Goal: Find specific page/section: Find specific page/section

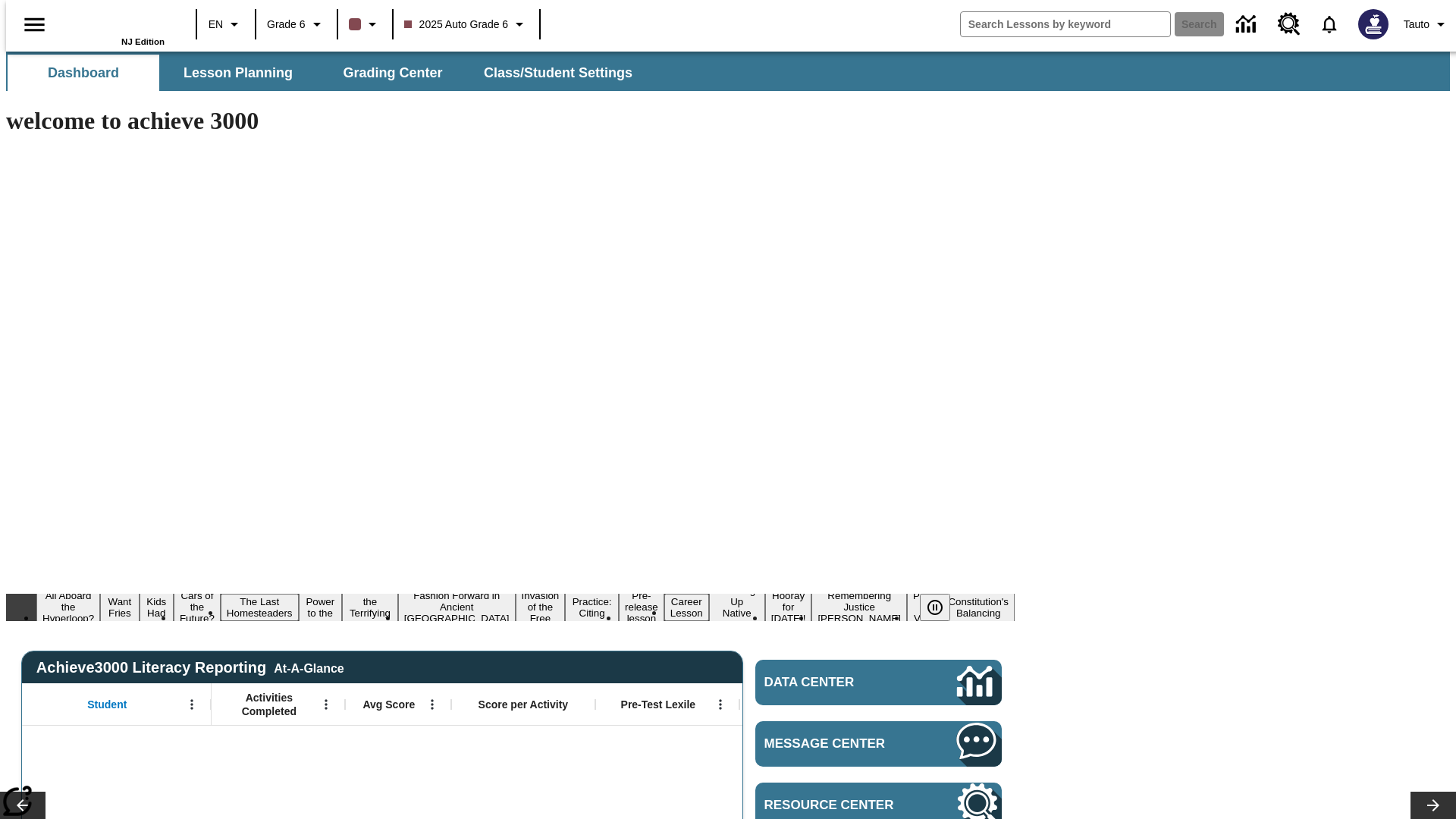
type input "-1"
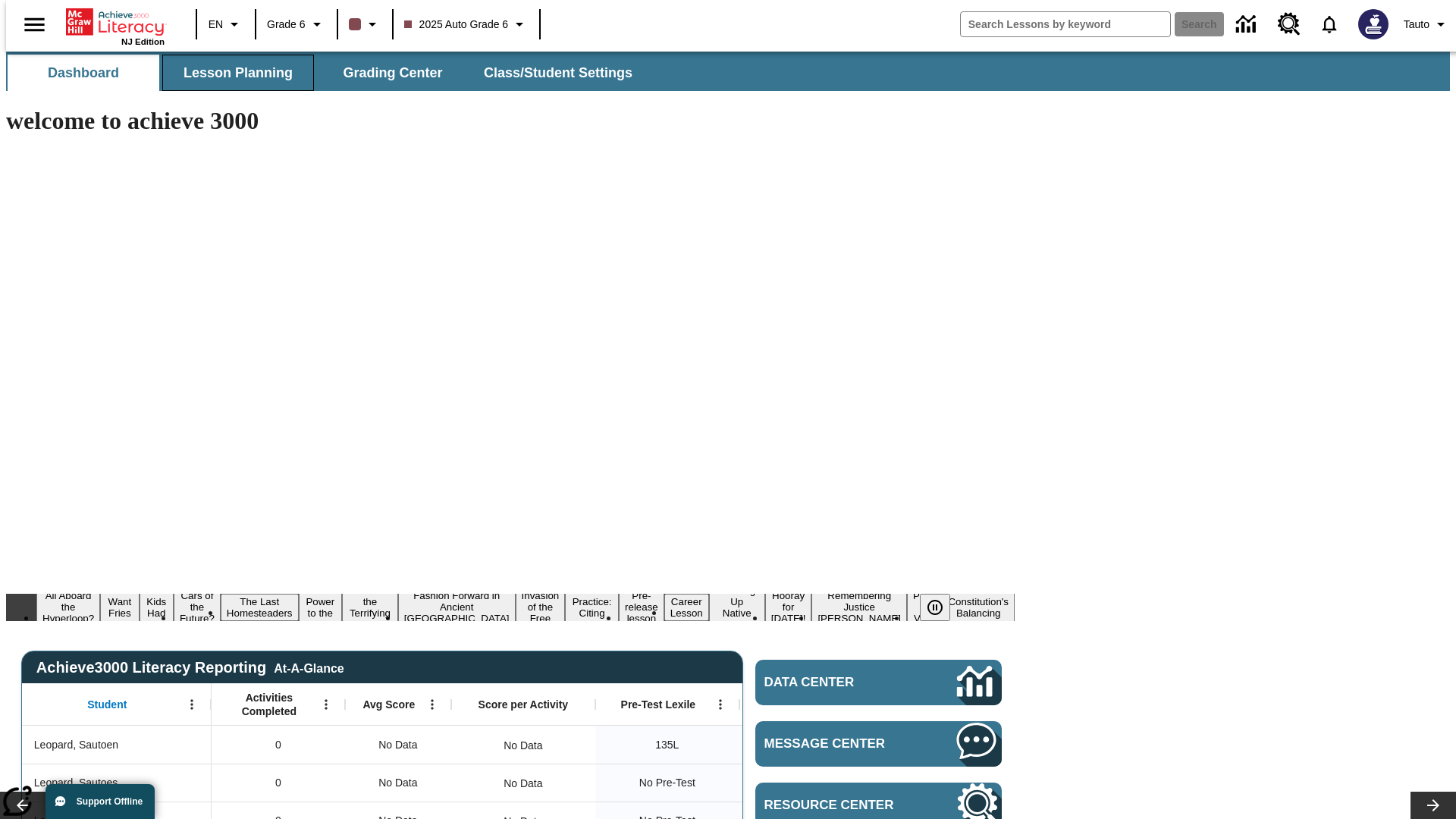
click at [232, 72] on span "Lesson Planning" at bounding box center [238, 73] width 109 height 17
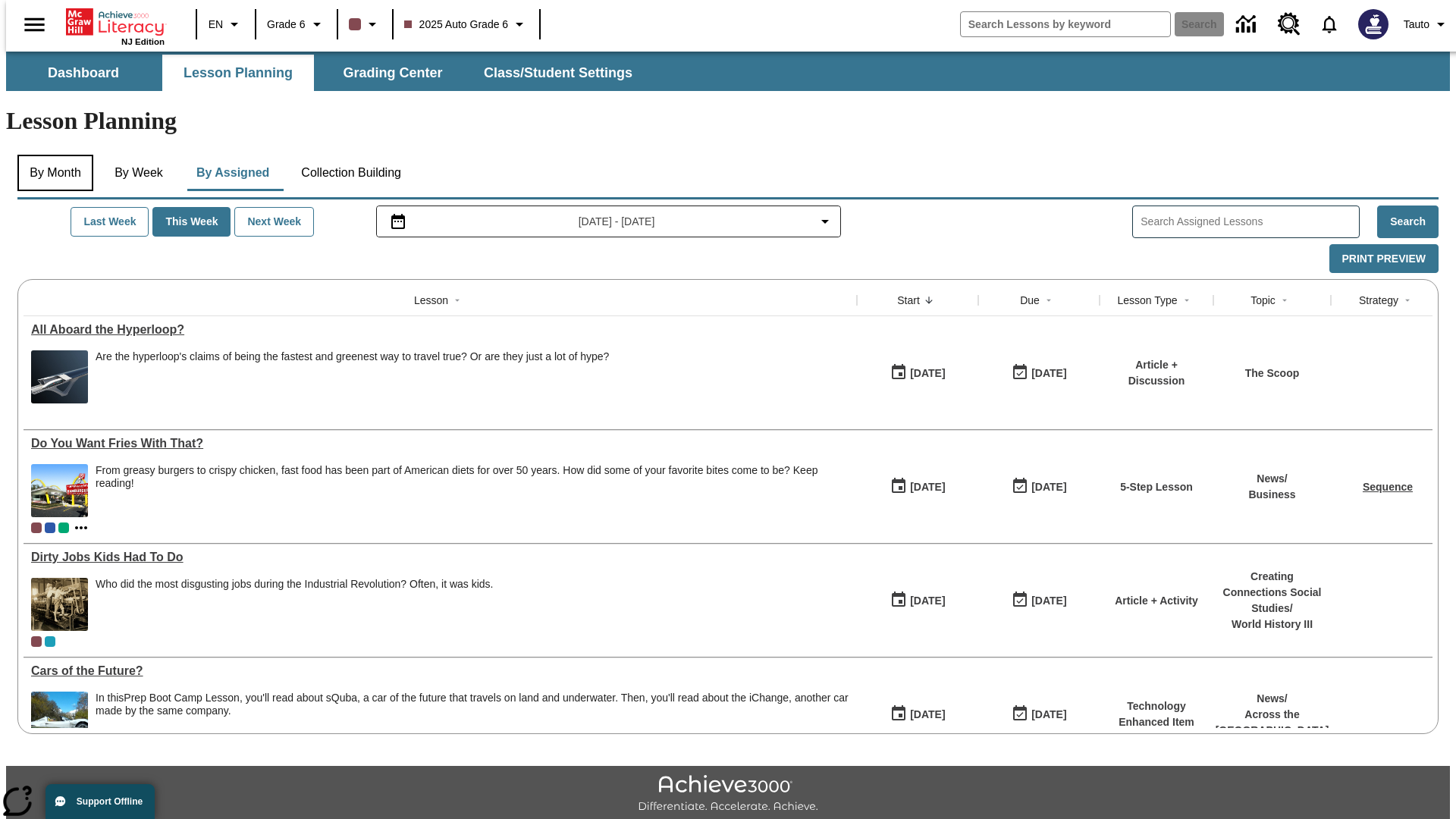
click at [51, 155] on button "By Month" at bounding box center [55, 173] width 76 height 37
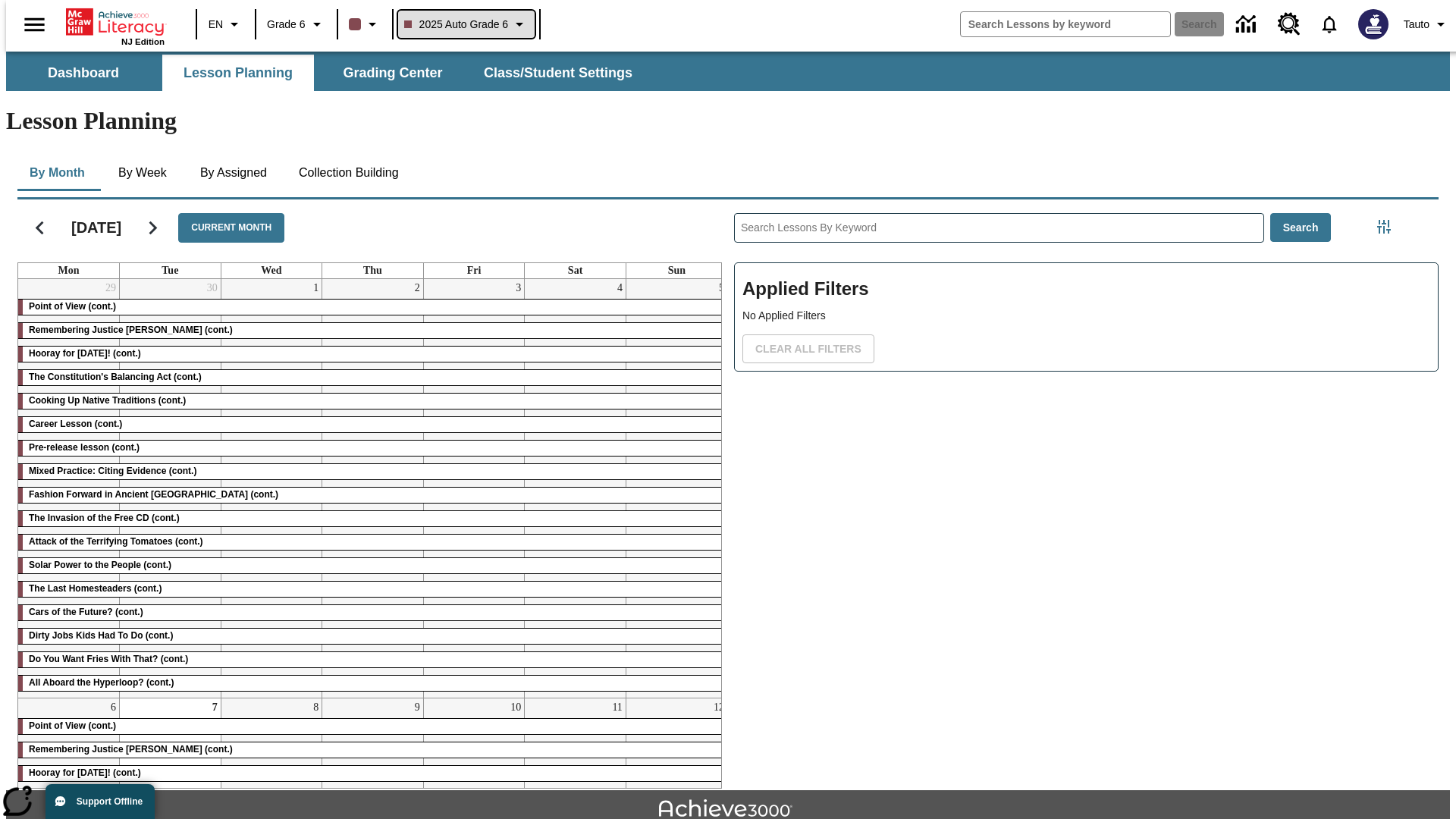
click at [464, 24] on span "2025 Auto Grade 6" at bounding box center [456, 25] width 105 height 16
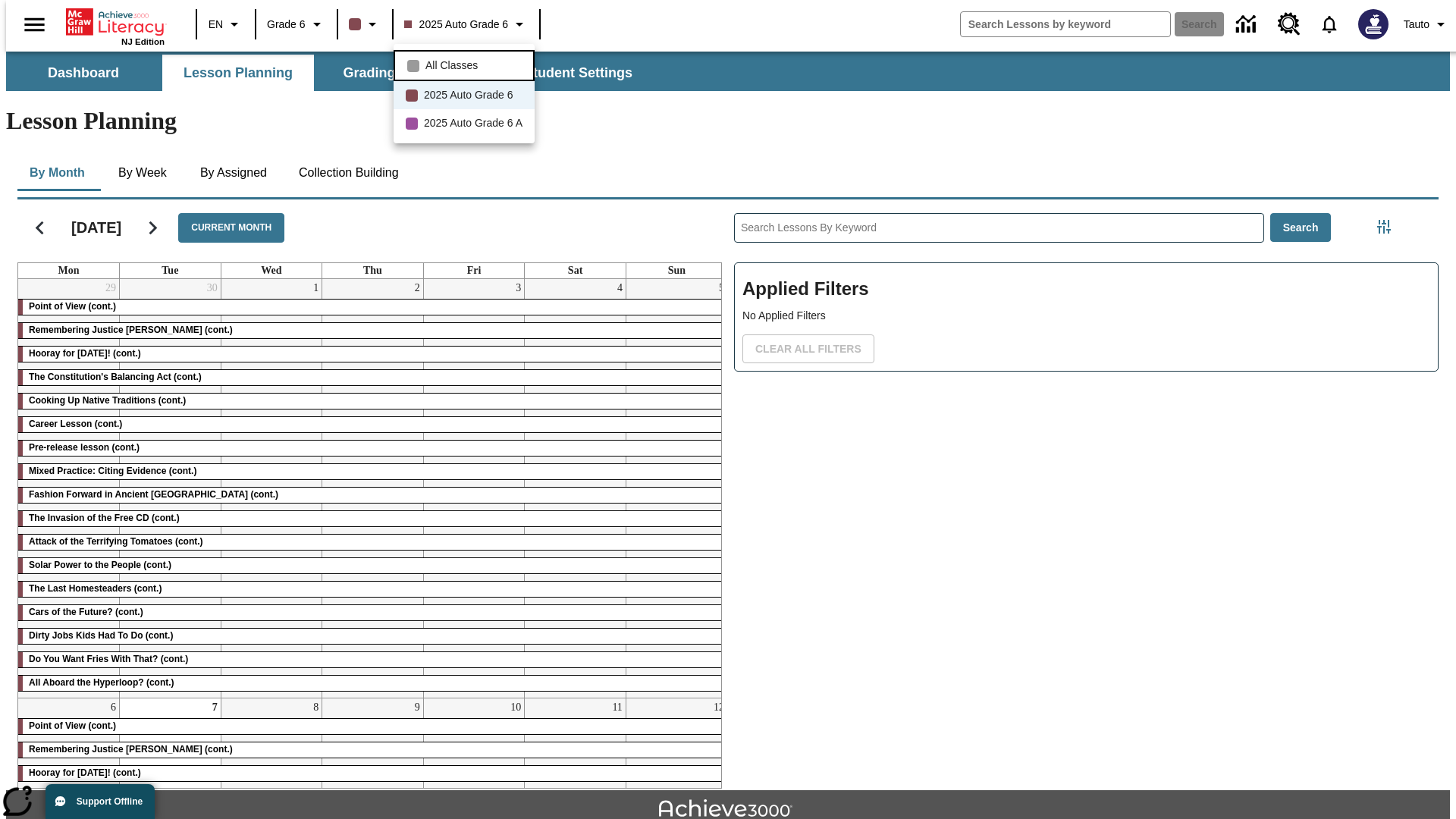
click at [466, 64] on span "All Classes" at bounding box center [451, 66] width 52 height 16
